Goal: Navigation & Orientation: Understand site structure

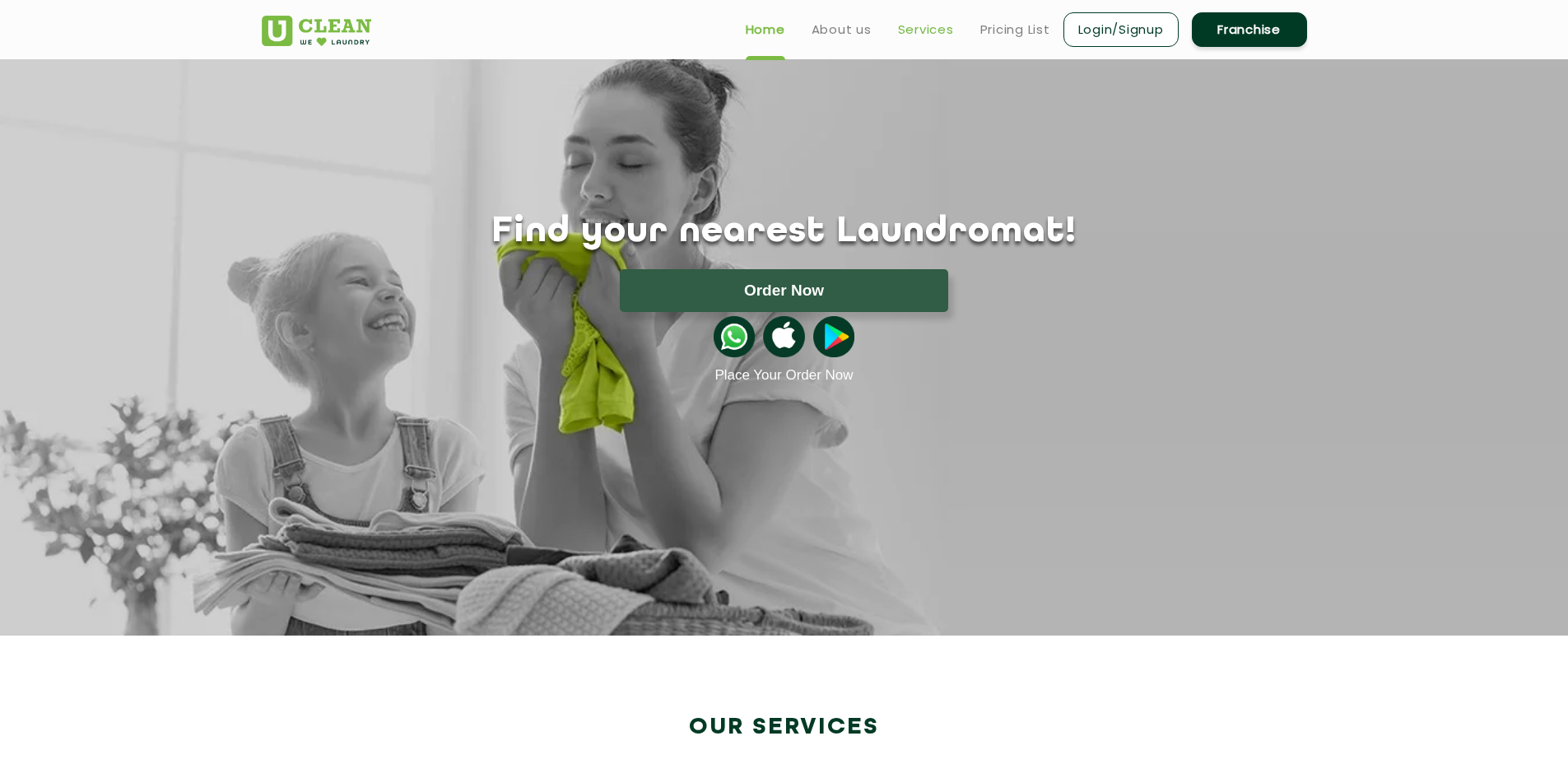
click at [917, 32] on link "Services" at bounding box center [925, 29] width 56 height 19
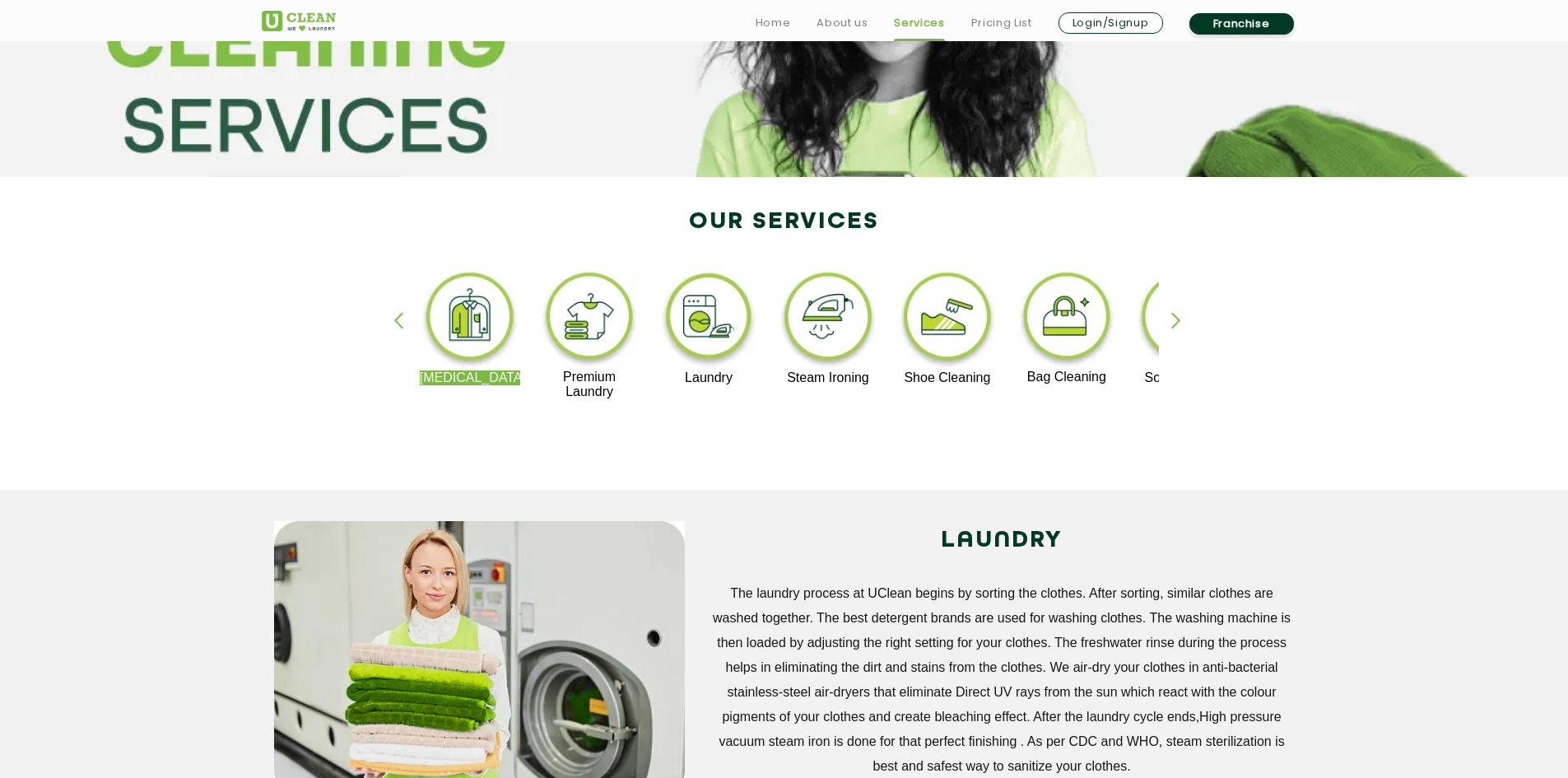
scroll to position [247, 0]
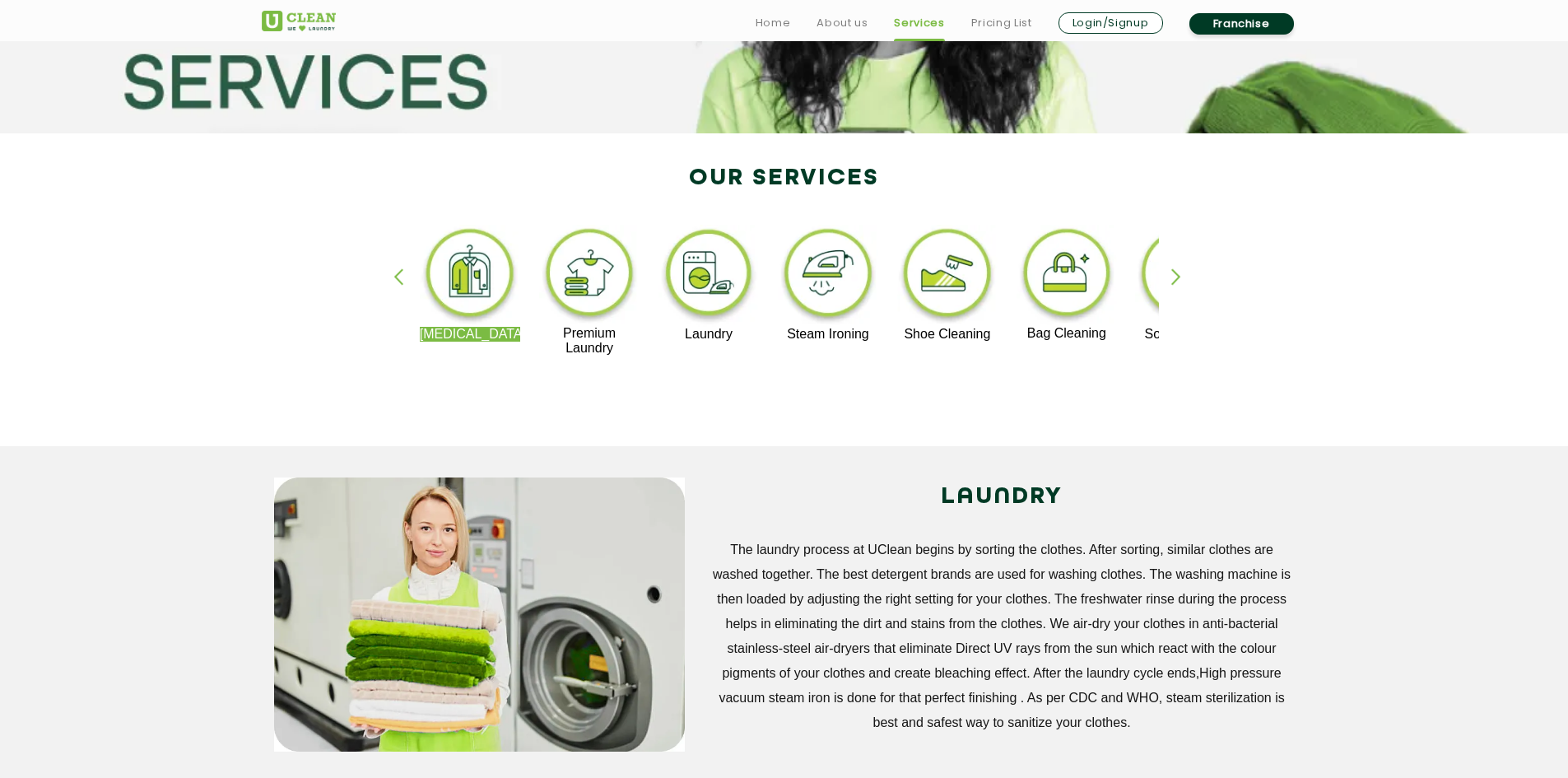
click at [1178, 271] on div "button" at bounding box center [1183, 290] width 25 height 45
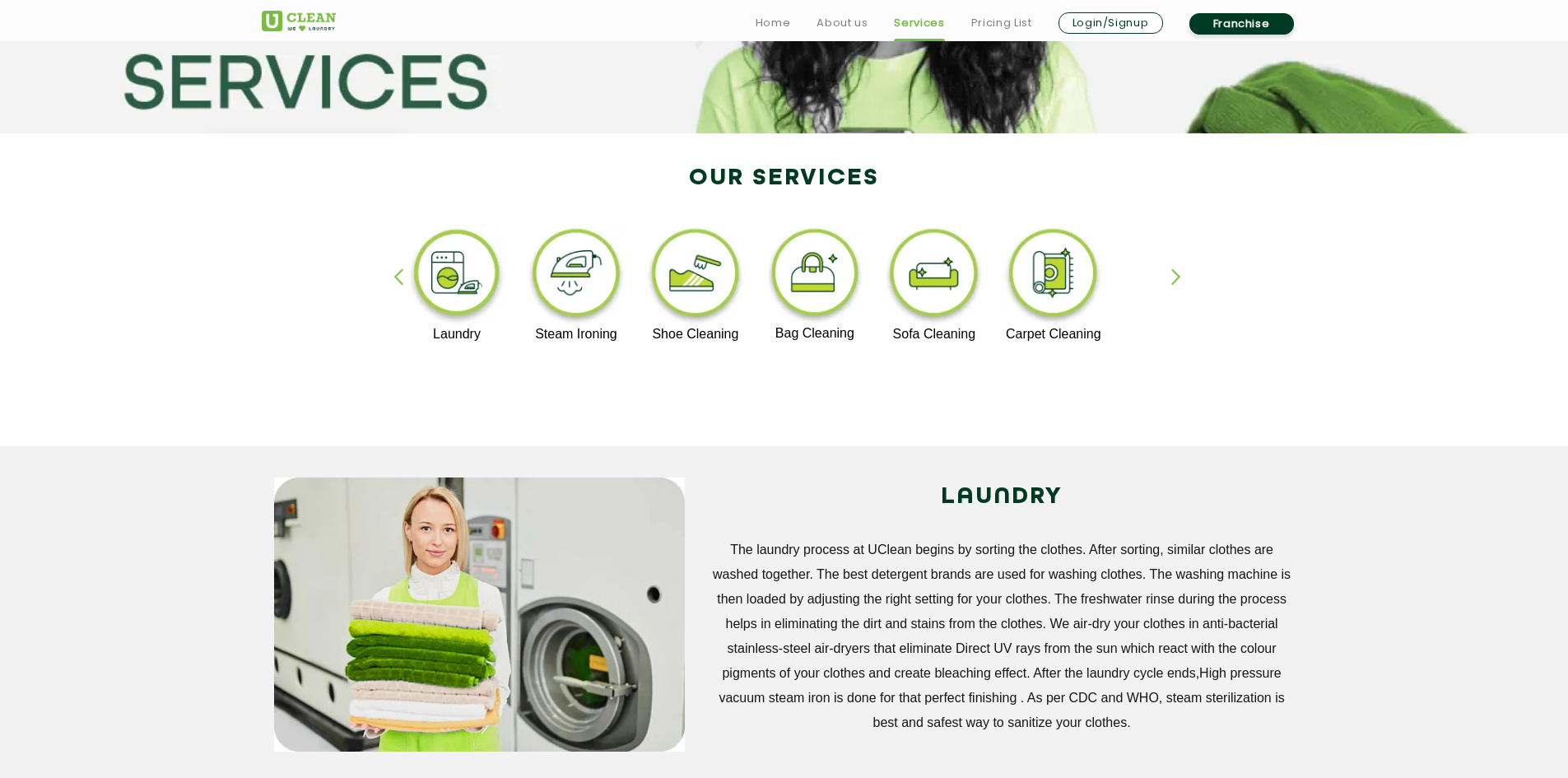
click at [1178, 271] on div "button" at bounding box center [1183, 290] width 25 height 45
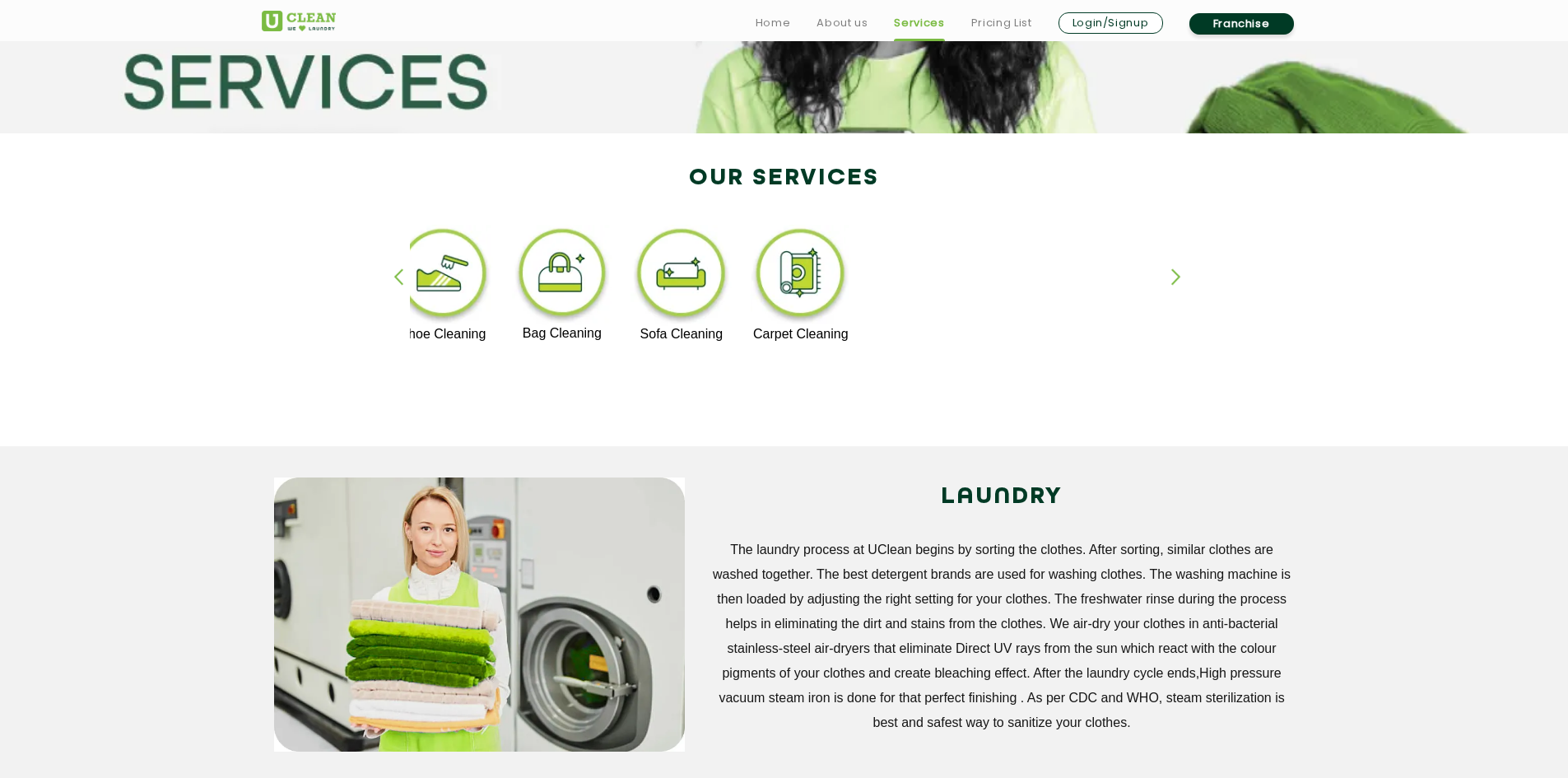
click at [403, 275] on div "button" at bounding box center [405, 290] width 25 height 45
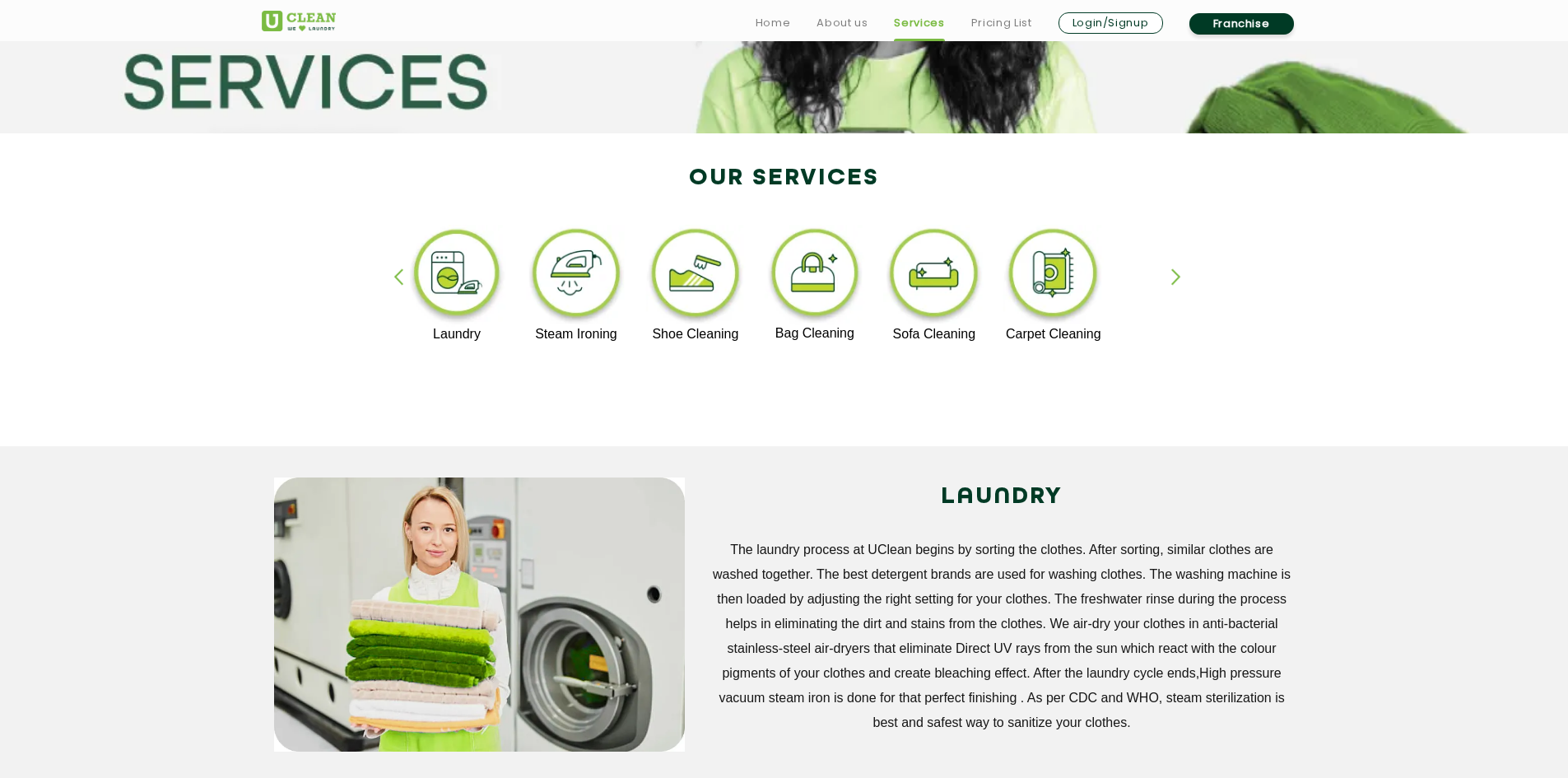
click at [403, 275] on div "button" at bounding box center [405, 290] width 25 height 45
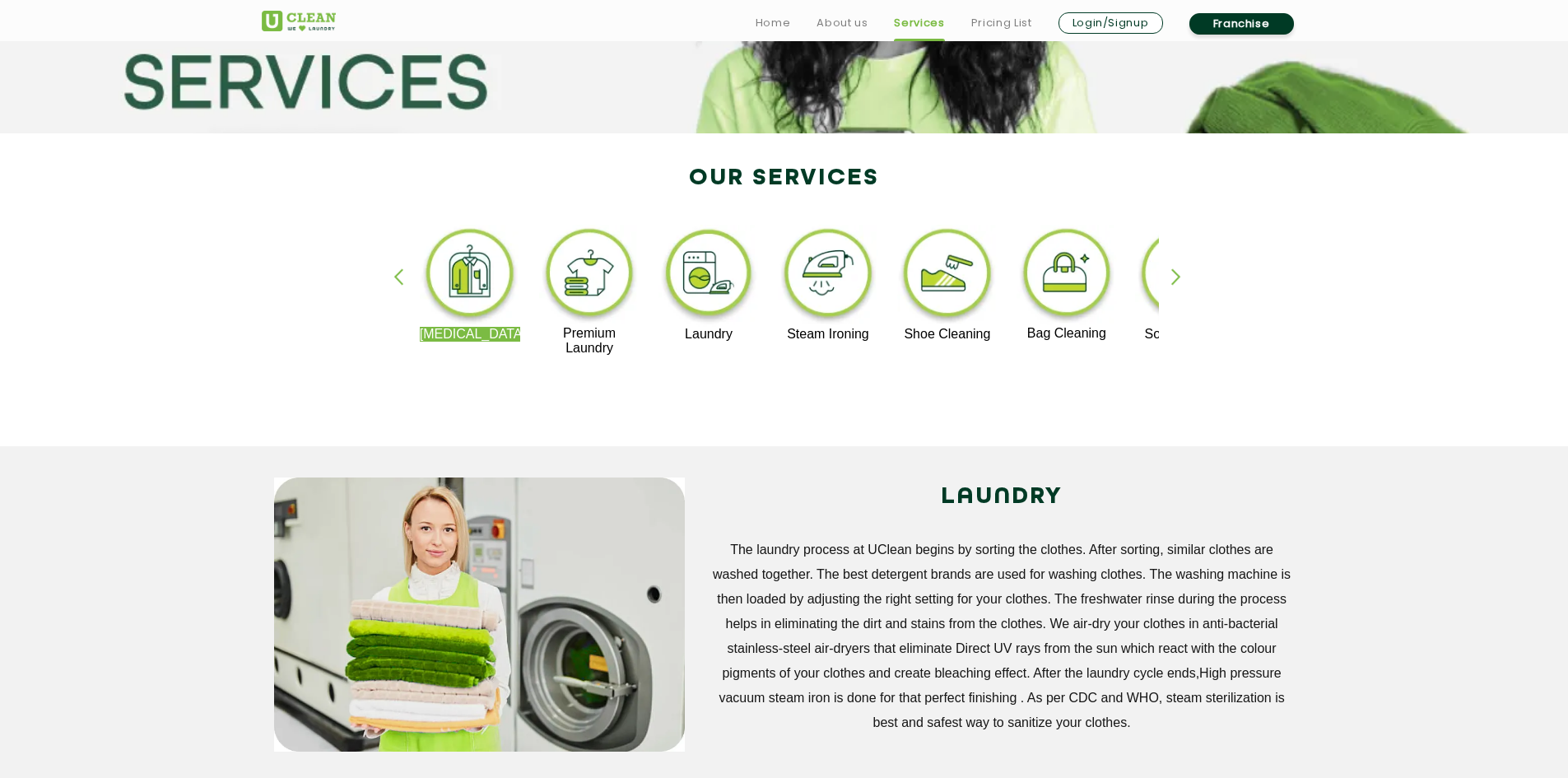
click at [403, 275] on div "button" at bounding box center [405, 290] width 25 height 45
click at [1181, 279] on div "button" at bounding box center [1183, 290] width 25 height 45
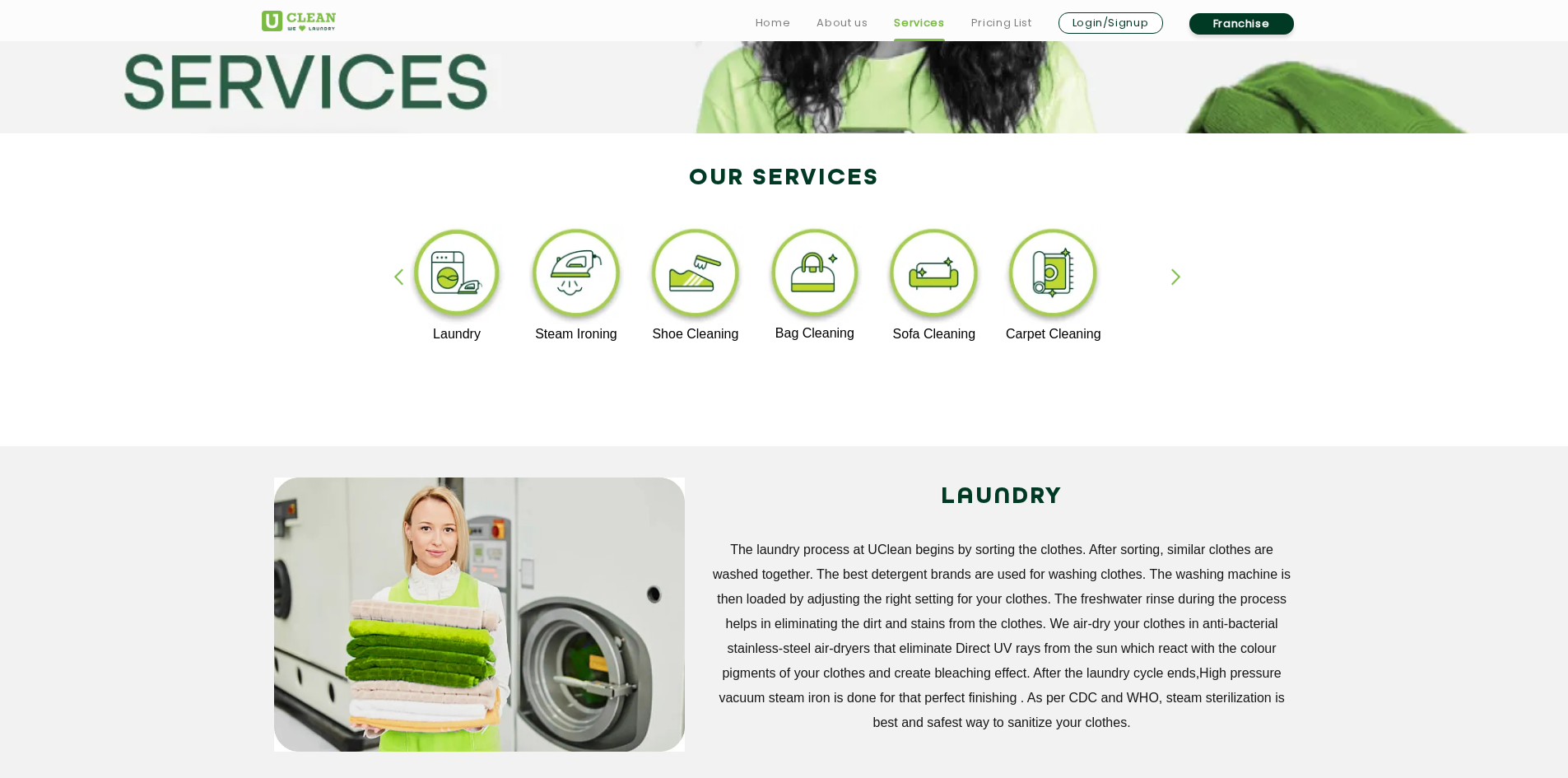
drag, startPoint x: 1054, startPoint y: 267, endPoint x: 991, endPoint y: 379, distance: 128.5
click at [991, 379] on div "[MEDICAL_DATA] Premium Laundry Laundry Steam Ironing Shoe Cleaning Bag Cleaning…" at bounding box center [784, 298] width 1070 height 296
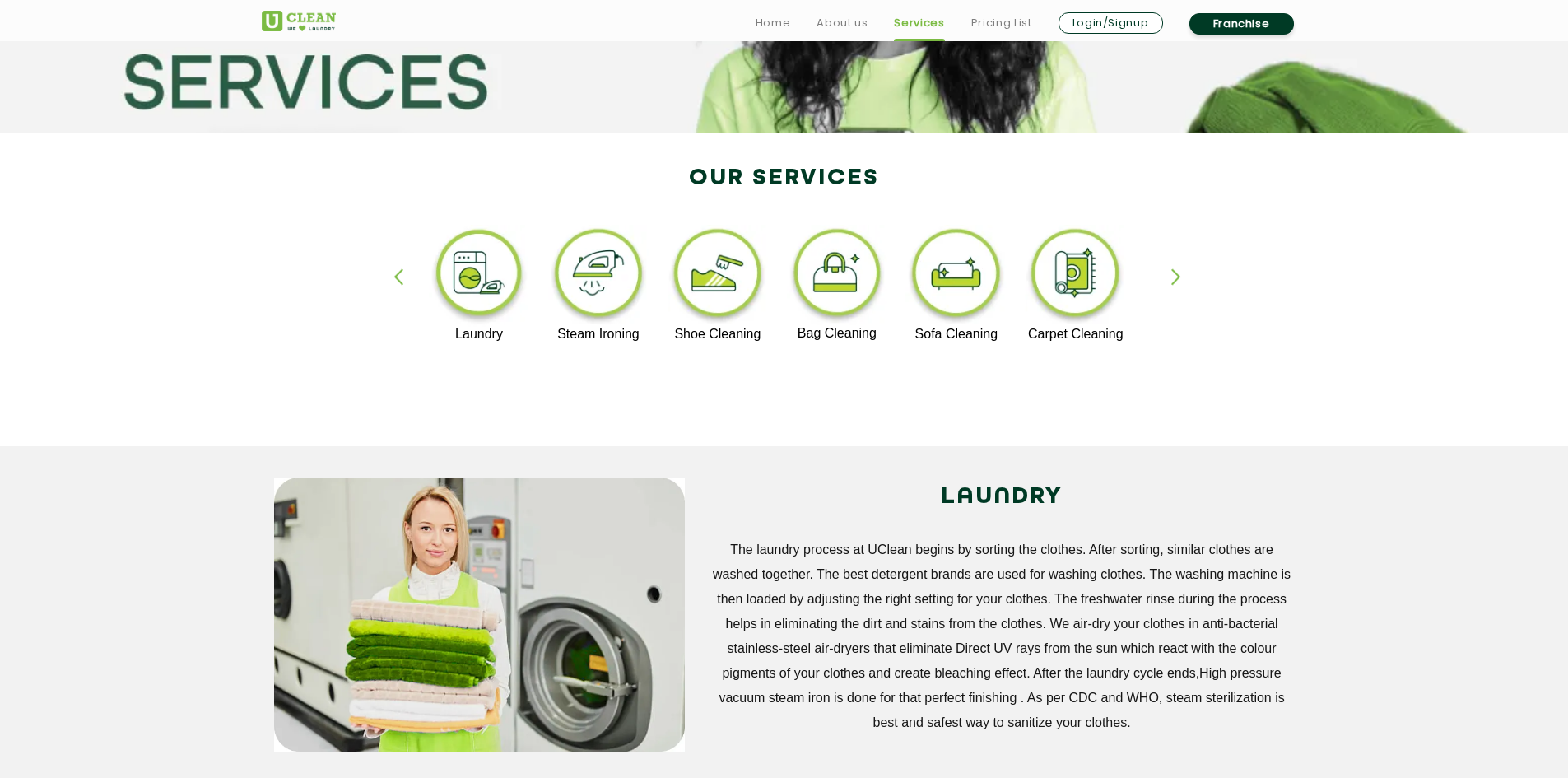
drag, startPoint x: 1018, startPoint y: 231, endPoint x: 1041, endPoint y: 269, distance: 44.4
click at [1041, 269] on img at bounding box center [1075, 275] width 101 height 102
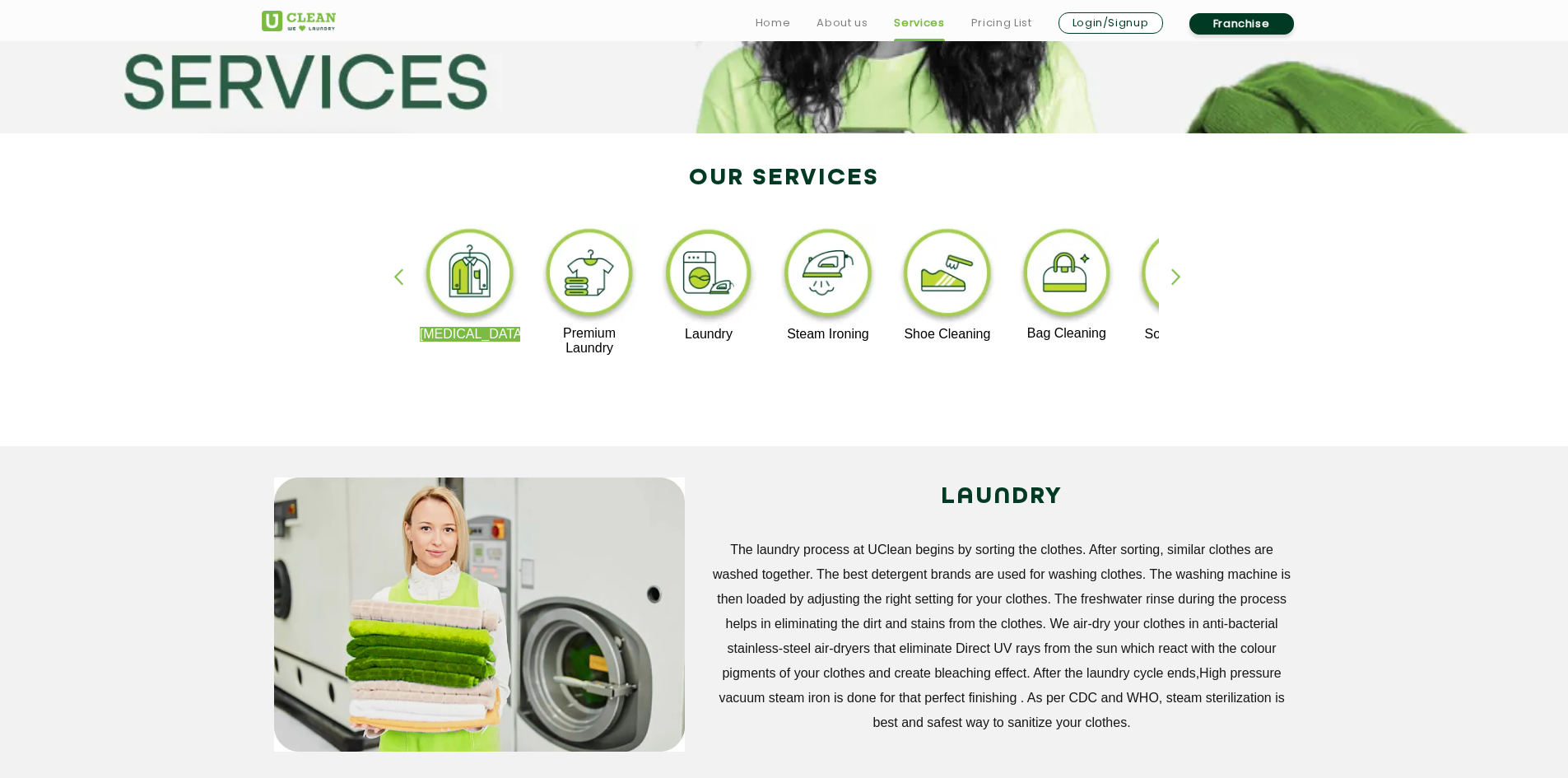
click at [1177, 273] on div "button" at bounding box center [1183, 290] width 25 height 45
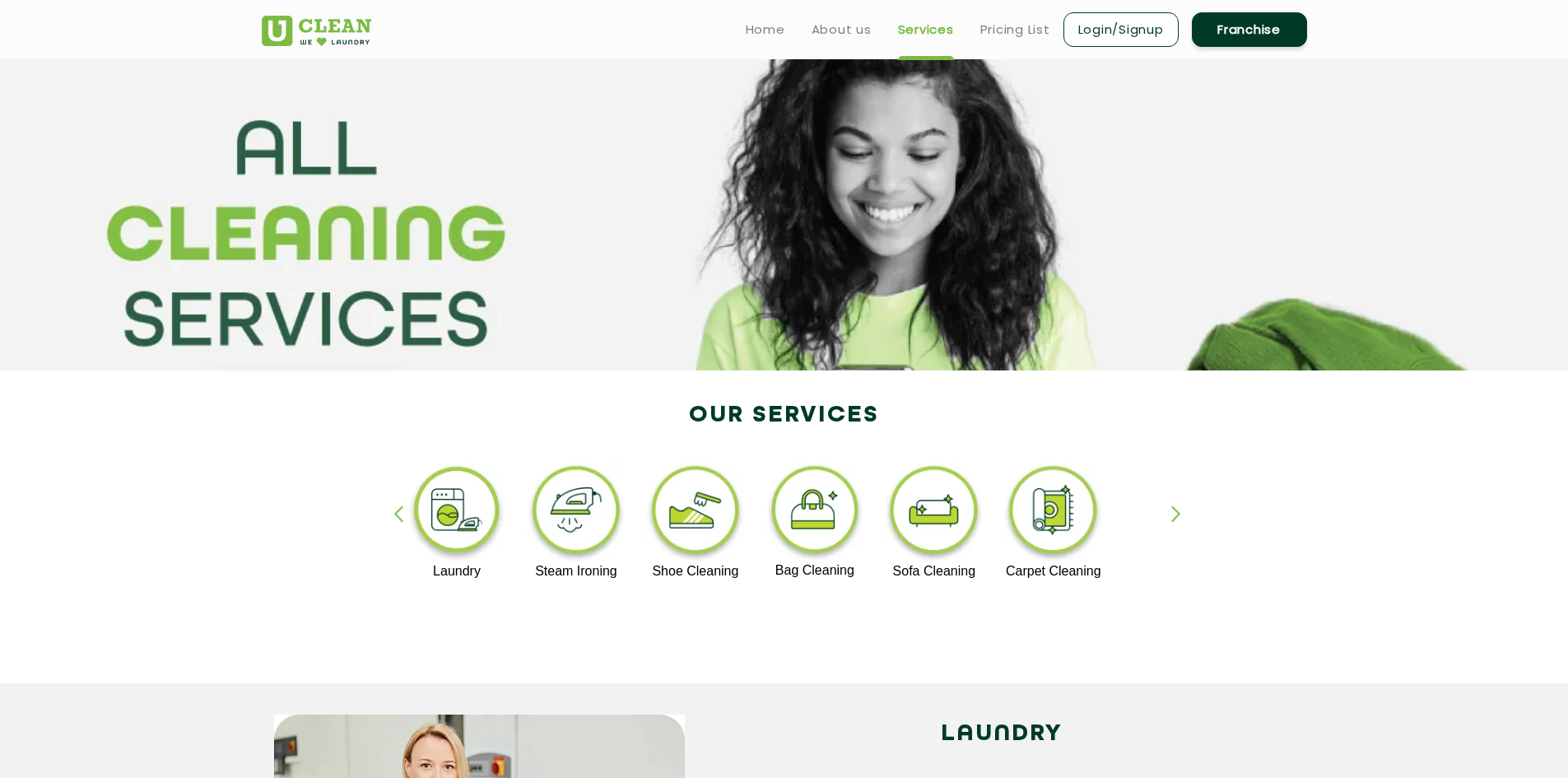
scroll to position [0, 0]
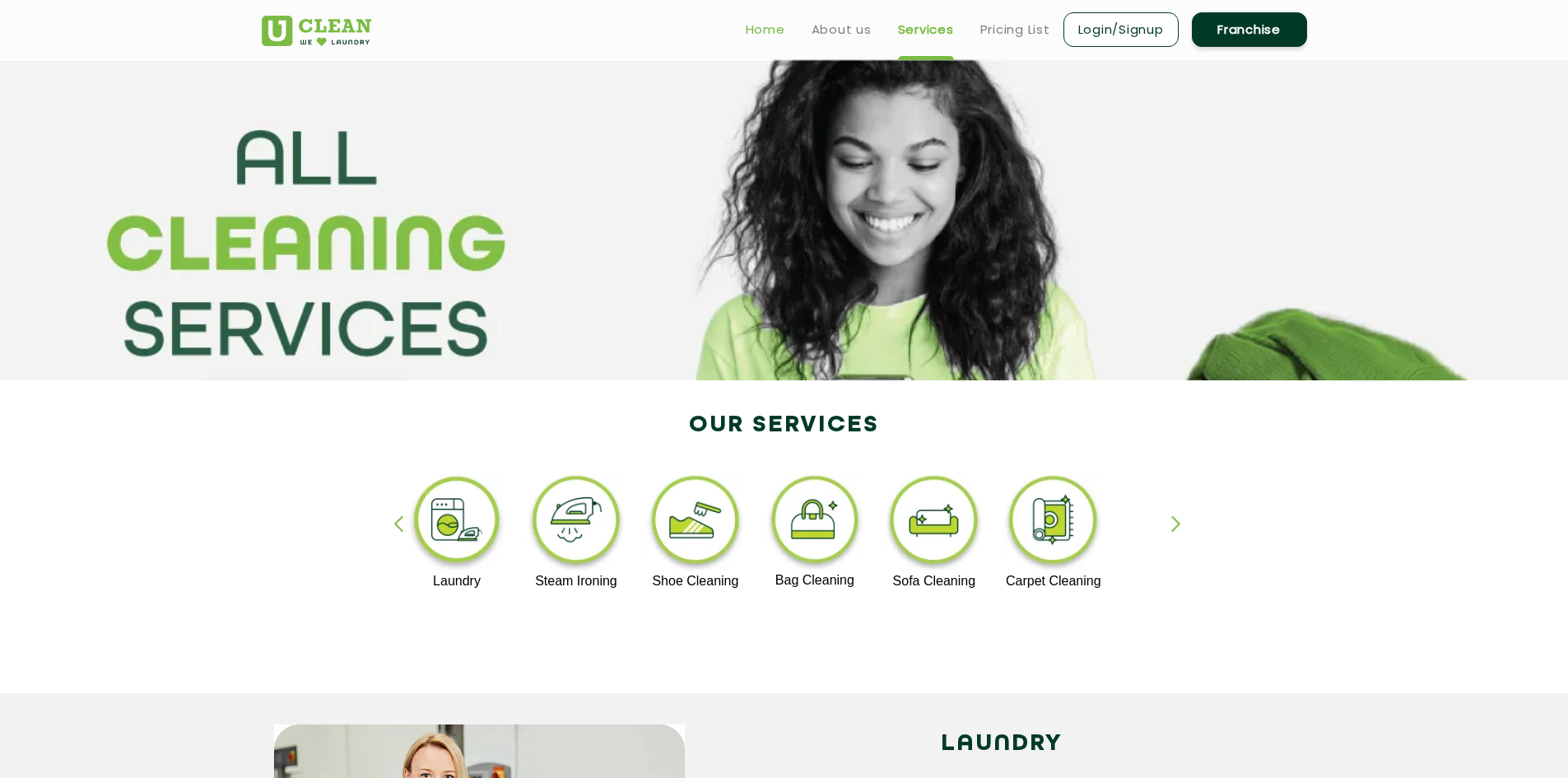
click at [770, 22] on link "Home" at bounding box center [765, 29] width 40 height 19
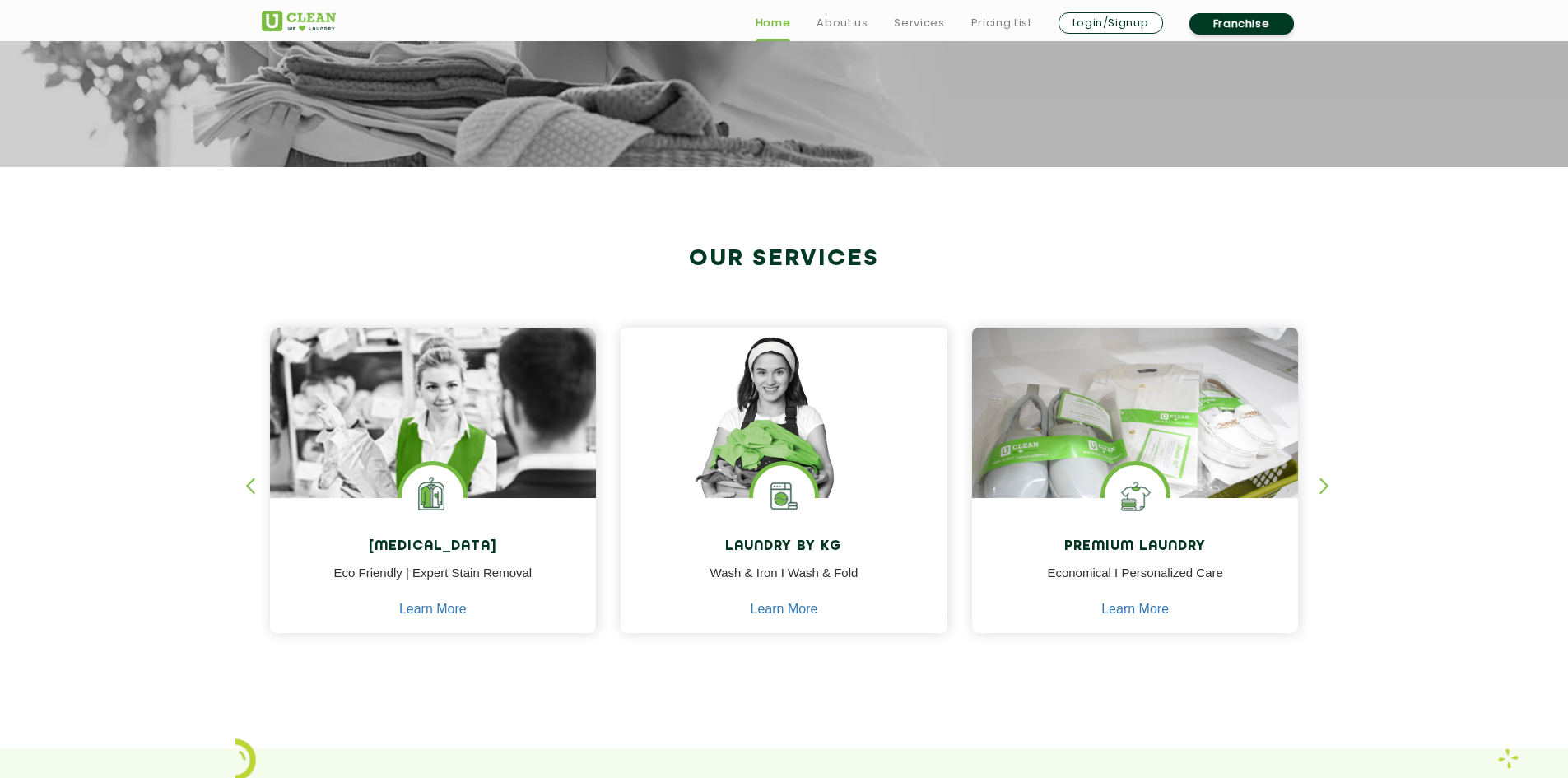
scroll to position [494, 0]
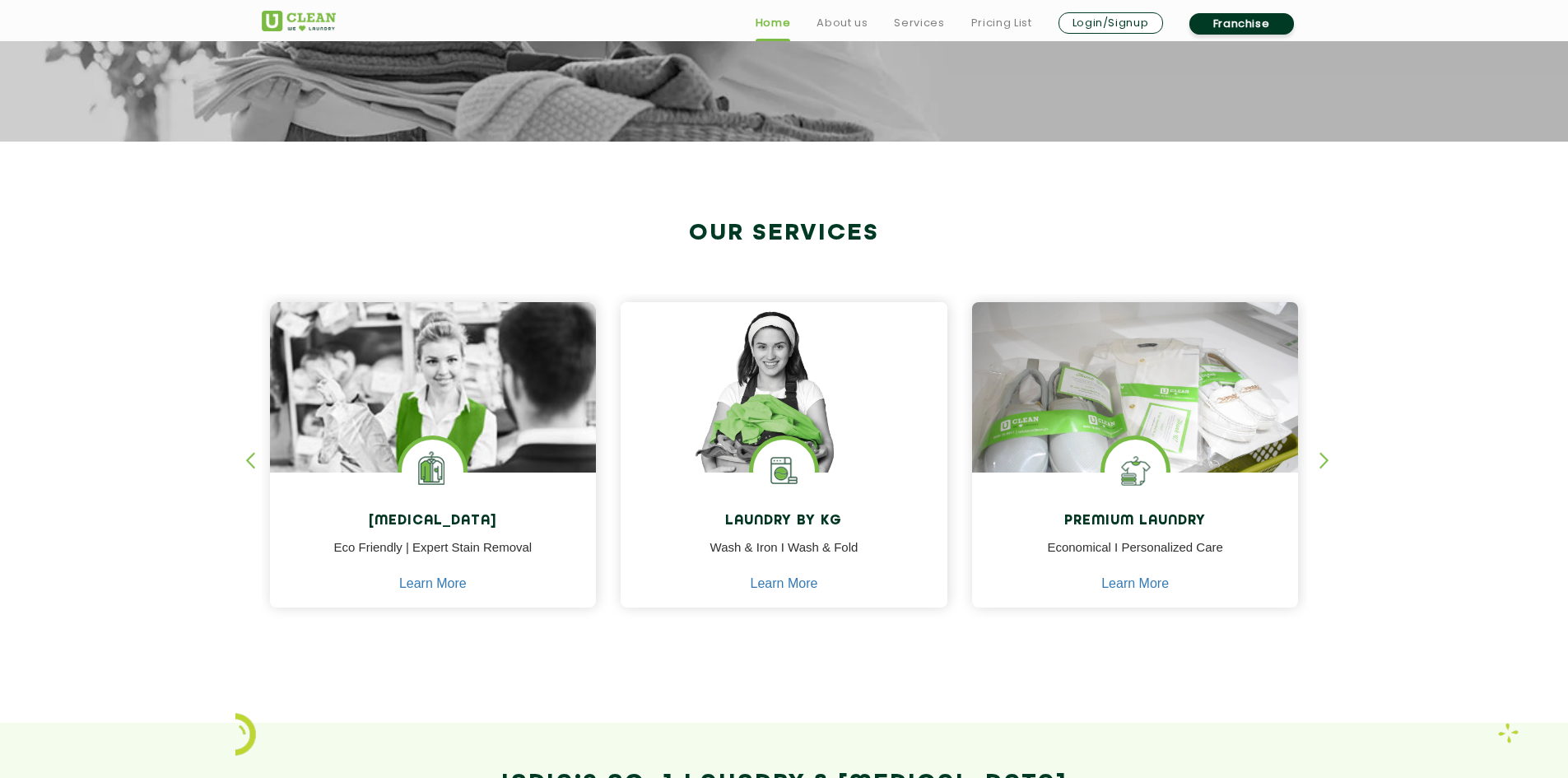
click at [1324, 459] on div "button" at bounding box center [1331, 474] width 25 height 45
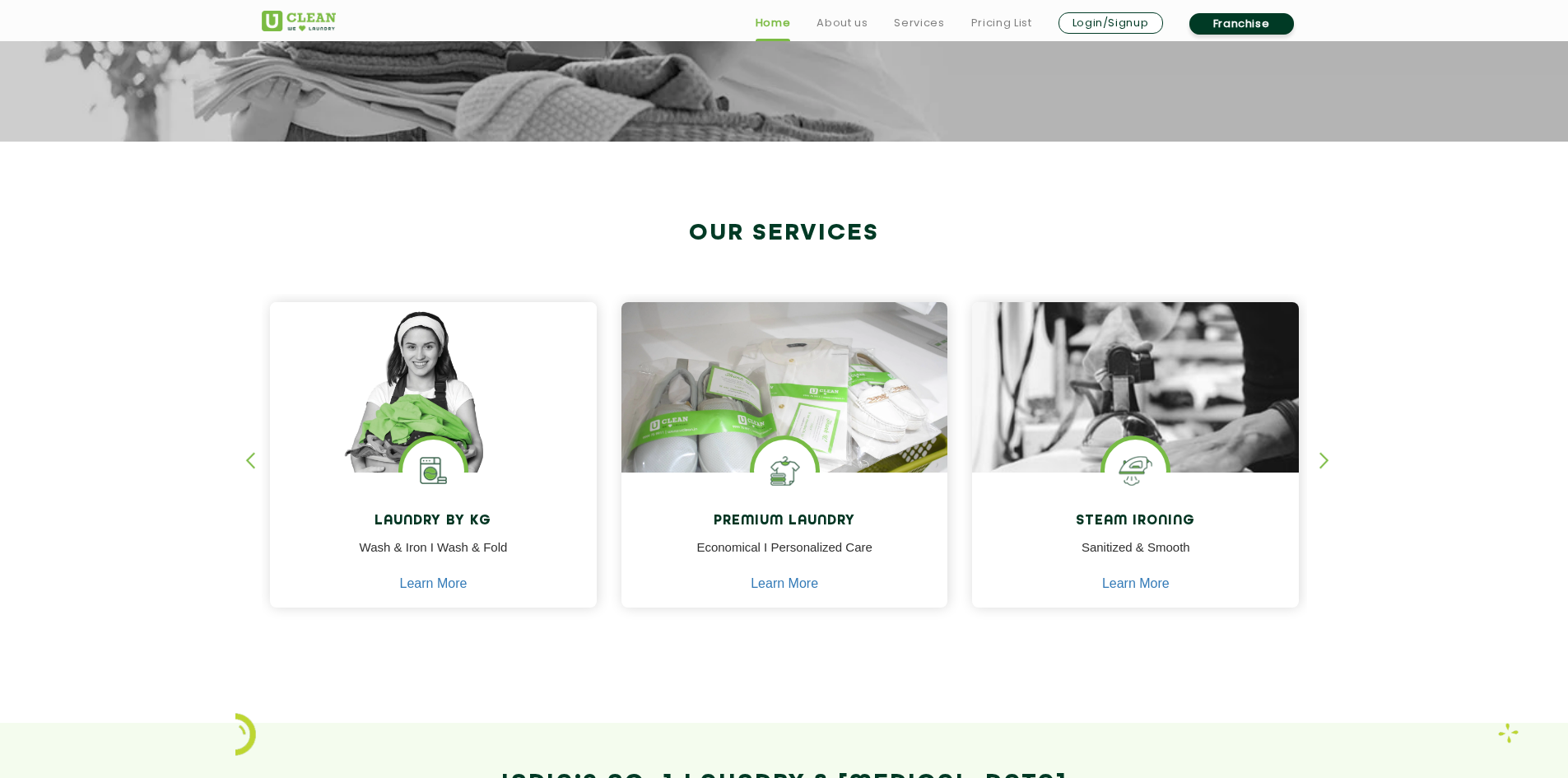
click at [1325, 466] on div "button" at bounding box center [1331, 474] width 25 height 45
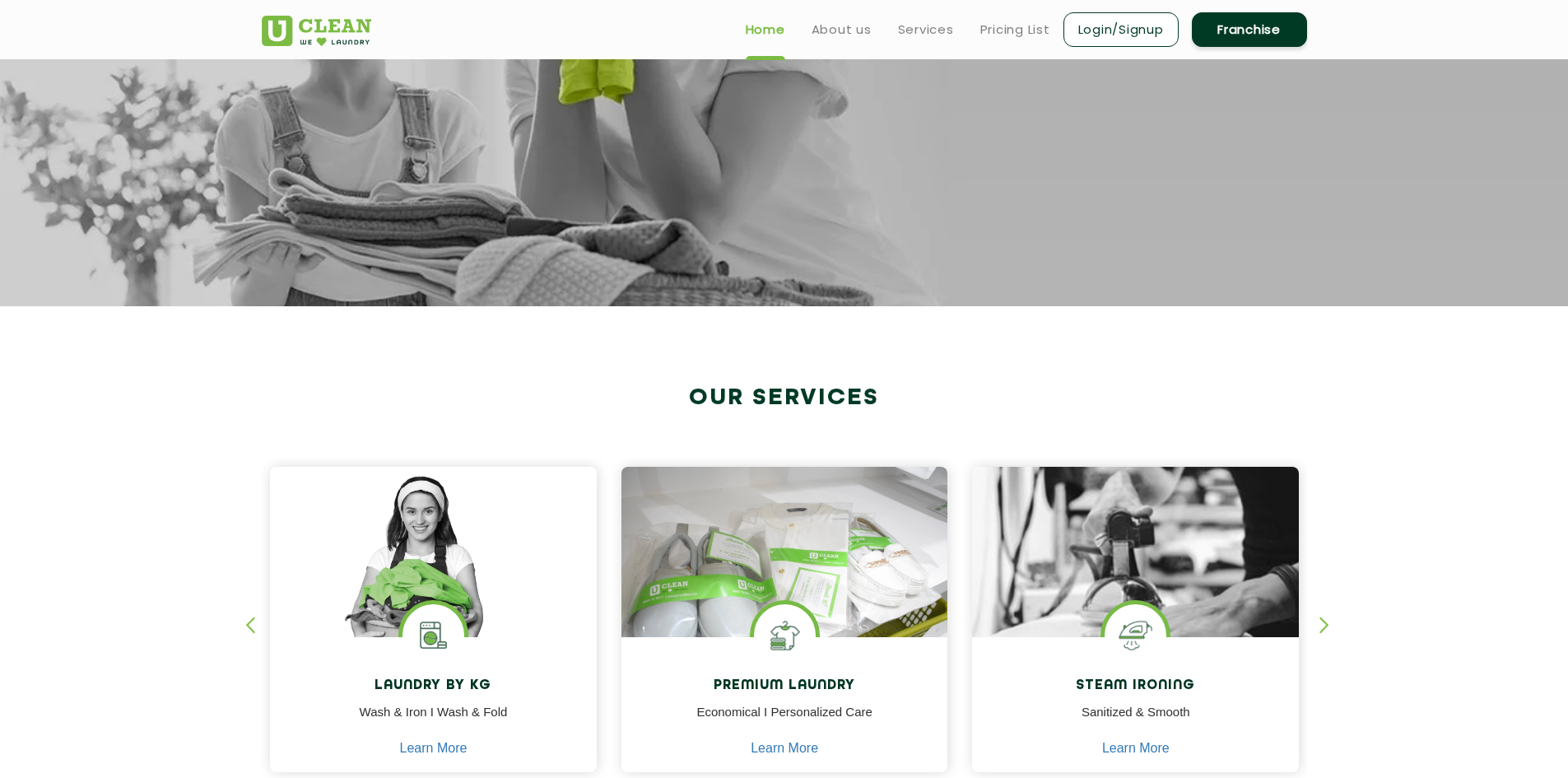
scroll to position [0, 0]
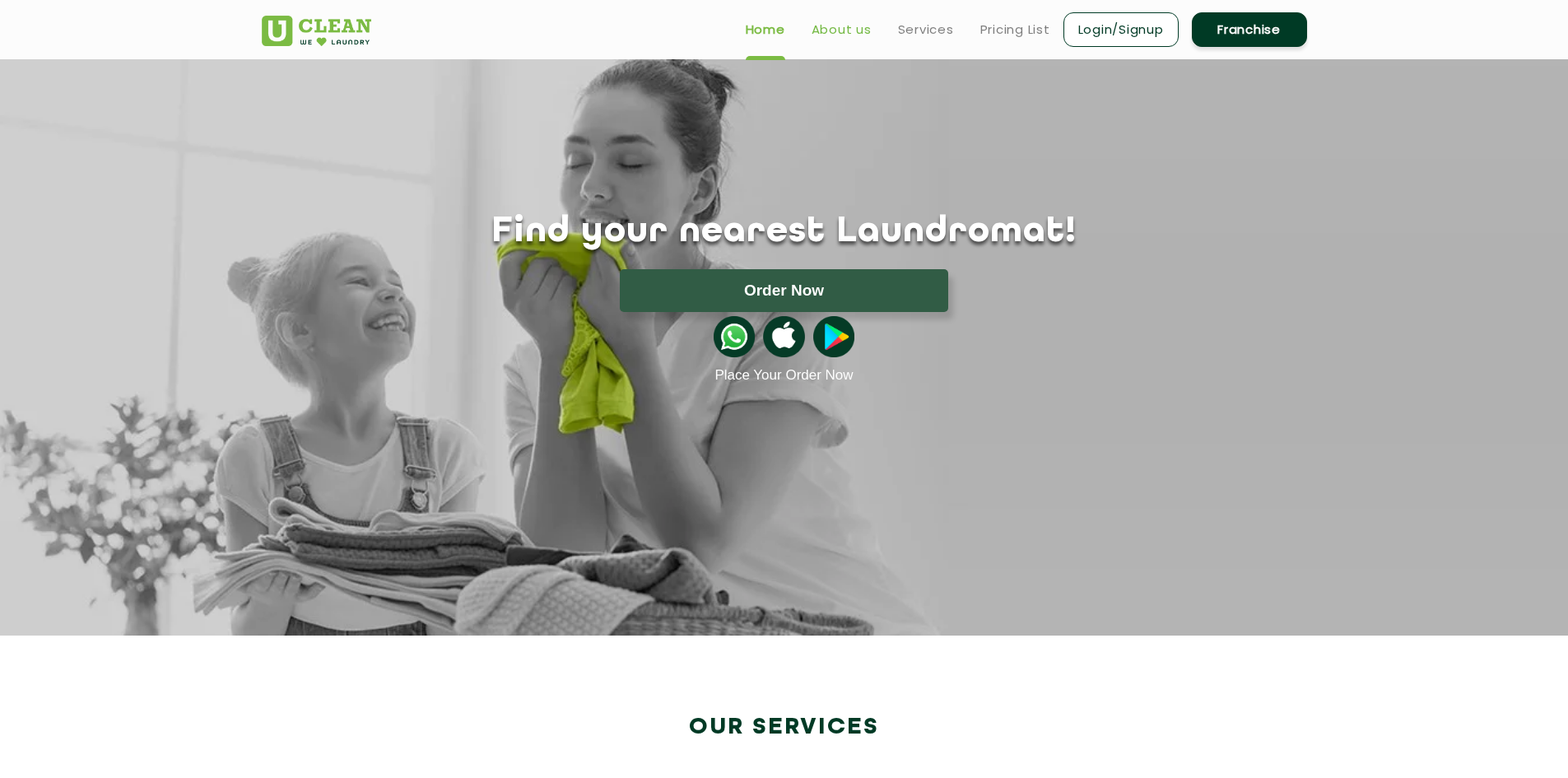
click at [843, 34] on link "About us" at bounding box center [841, 29] width 60 height 19
